Goal: Task Accomplishment & Management: Use online tool/utility

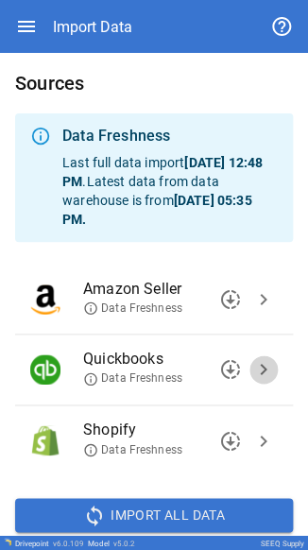
click at [252, 379] on span "chevron_right" at bounding box center [263, 369] width 23 height 23
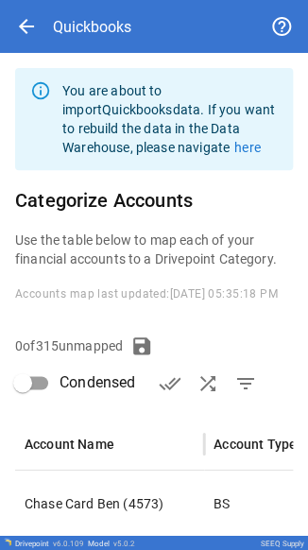
scroll to position [276, 0]
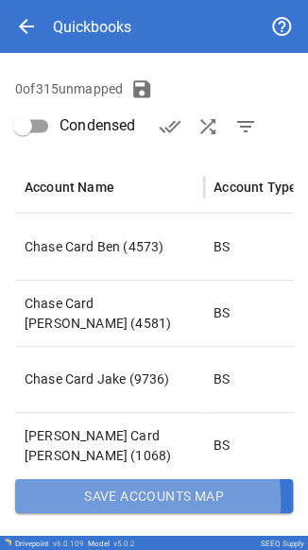
click at [110, 501] on button "Save Accounts Map" at bounding box center [154, 495] width 278 height 34
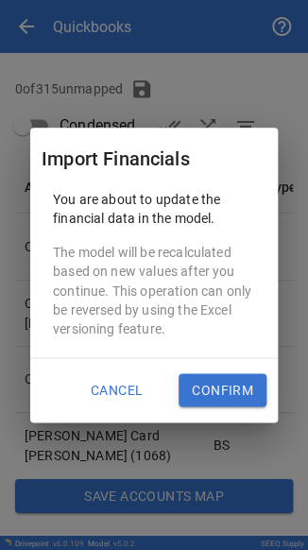
click at [224, 376] on button "Confirm" at bounding box center [223, 390] width 88 height 34
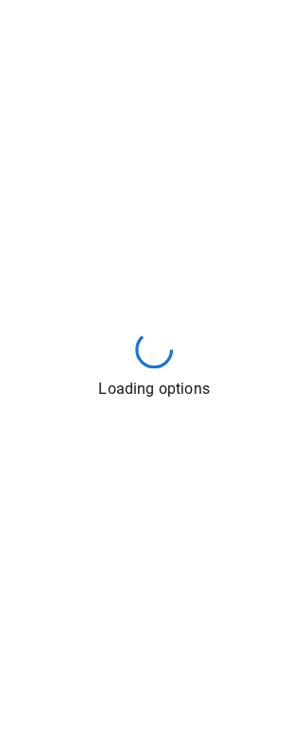
scroll to position [0, 0]
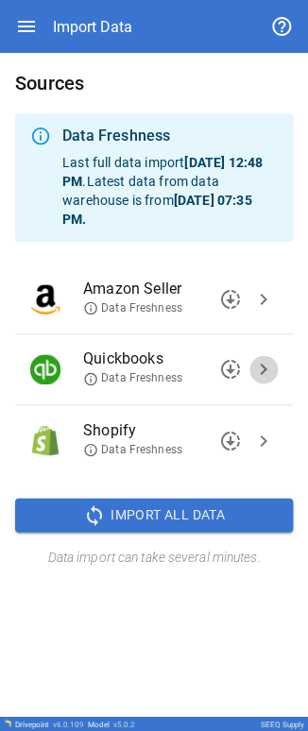
click at [264, 369] on span "chevron_right" at bounding box center [263, 369] width 23 height 23
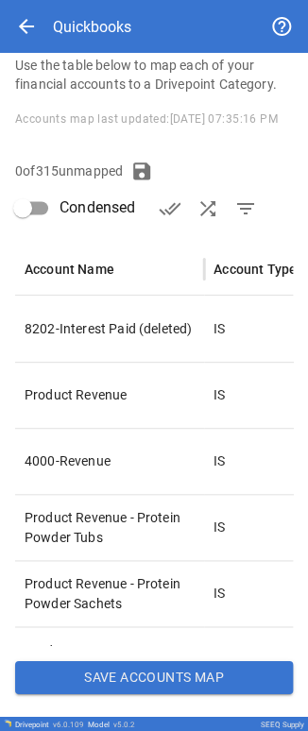
scroll to position [195, 0]
click at [150, 549] on button "Save Accounts Map" at bounding box center [154, 677] width 278 height 34
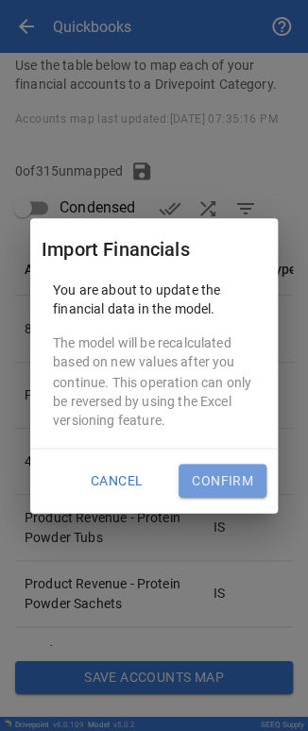
click at [253, 477] on button "Confirm" at bounding box center [223, 481] width 88 height 34
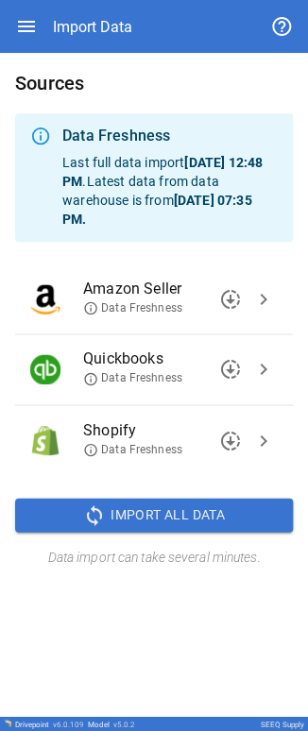
click at [97, 2] on span "chevron_right" at bounding box center [263, 369] width 23 height 23
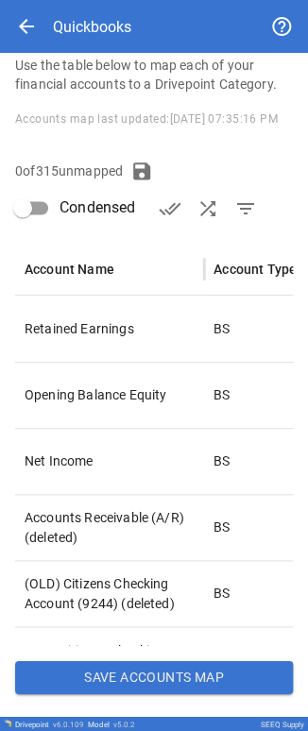
scroll to position [195, 0]
click at [97, 2] on button "Save Accounts Map" at bounding box center [154, 677] width 278 height 34
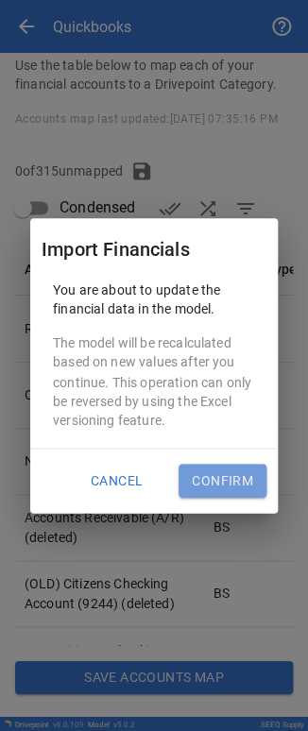
click at [97, 2] on button "Confirm" at bounding box center [223, 481] width 88 height 34
